Goal: Complete application form

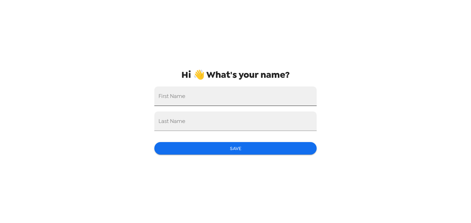
click at [197, 94] on input "First Name" at bounding box center [235, 95] width 162 height 19
type input "Daniele"
click at [186, 121] on input "Last Name" at bounding box center [235, 120] width 162 height 19
type input "Strole"
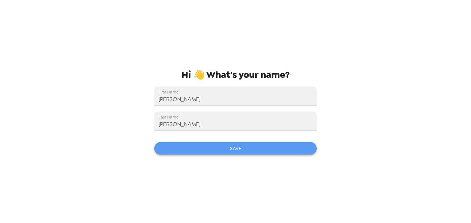
click at [225, 150] on button "Save" at bounding box center [235, 148] width 162 height 13
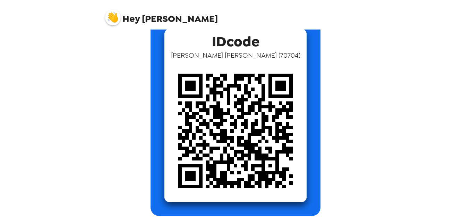
scroll to position [8, 0]
